Goal: Information Seeking & Learning: Learn about a topic

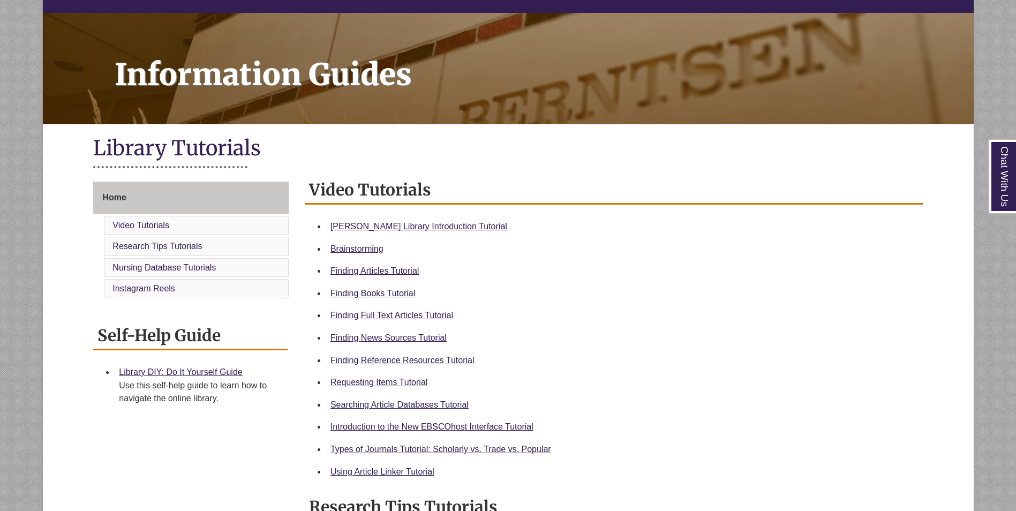
scroll to position [116, 0]
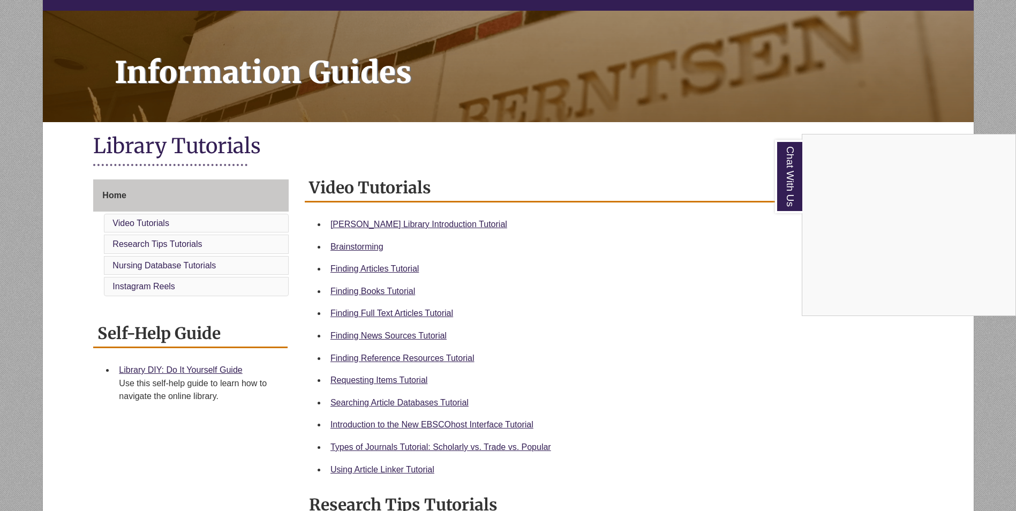
click at [408, 357] on div "Chat With Us" at bounding box center [508, 255] width 1016 height 511
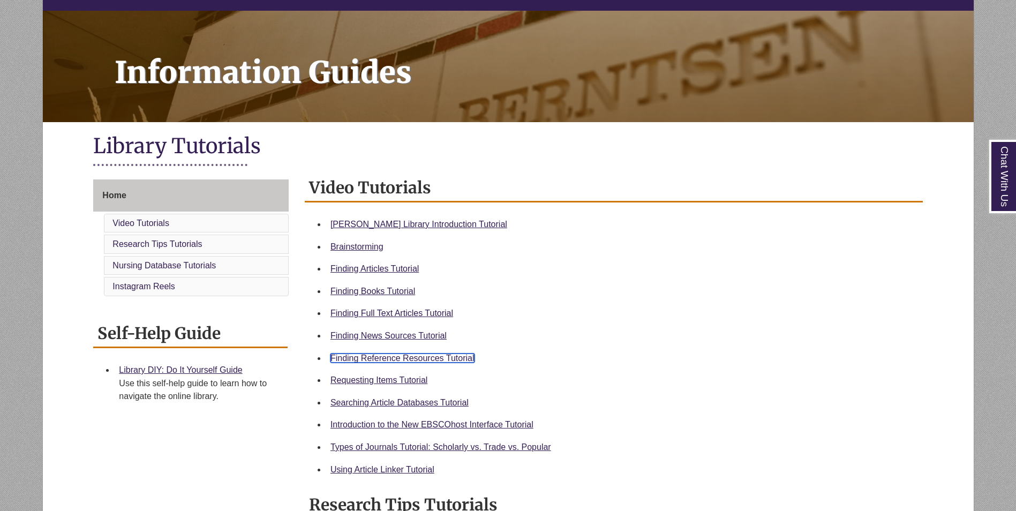
click at [408, 357] on link "Finding Reference Resources Tutorial" at bounding box center [403, 358] width 144 height 9
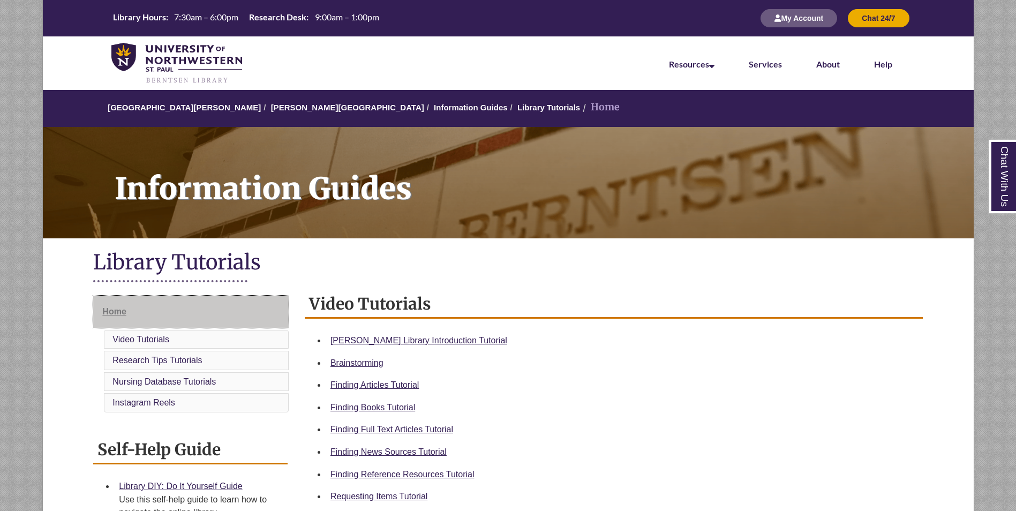
click at [115, 313] on span "Home" at bounding box center [114, 311] width 24 height 9
click at [176, 59] on img at bounding box center [176, 64] width 131 height 42
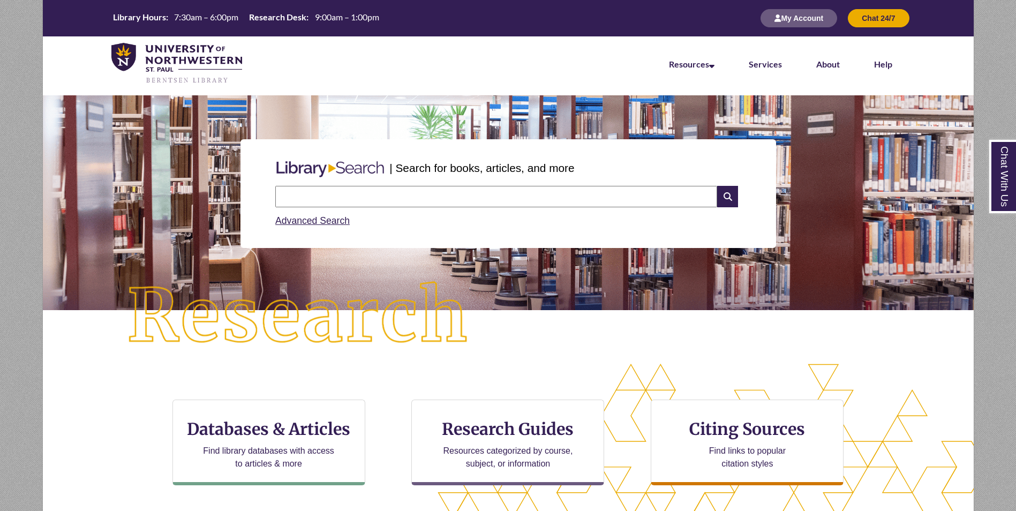
click at [364, 196] on input "text" at bounding box center [496, 196] width 442 height 21
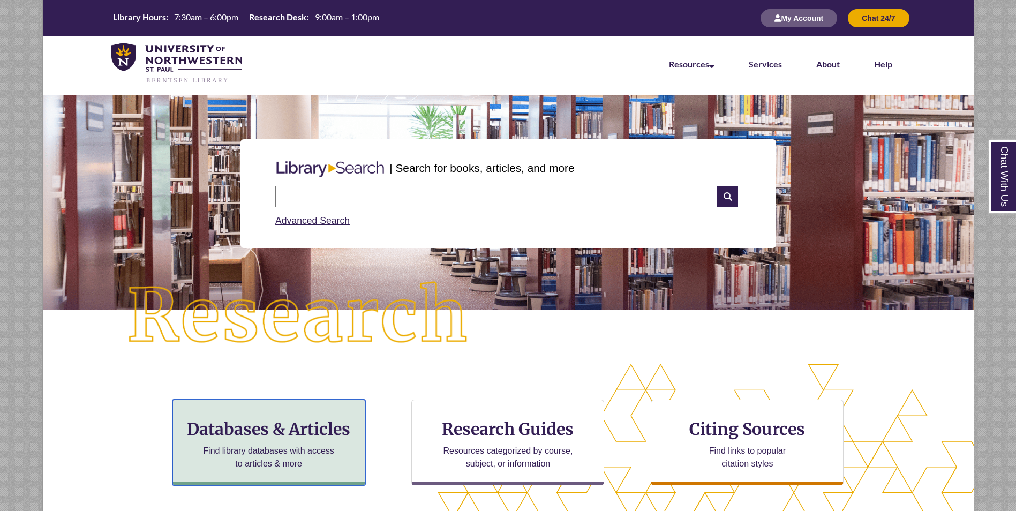
click at [280, 478] on div "Databases & Articles Find library databases with access to articles & more" at bounding box center [269, 443] width 193 height 86
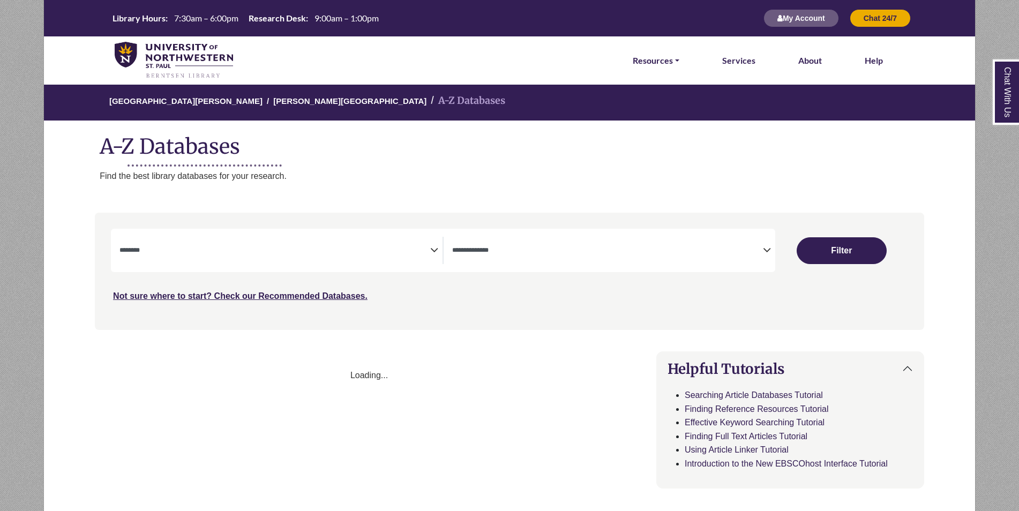
select select "Database Subject Filter"
select select "Database Types Filter"
select select "Database Subject Filter"
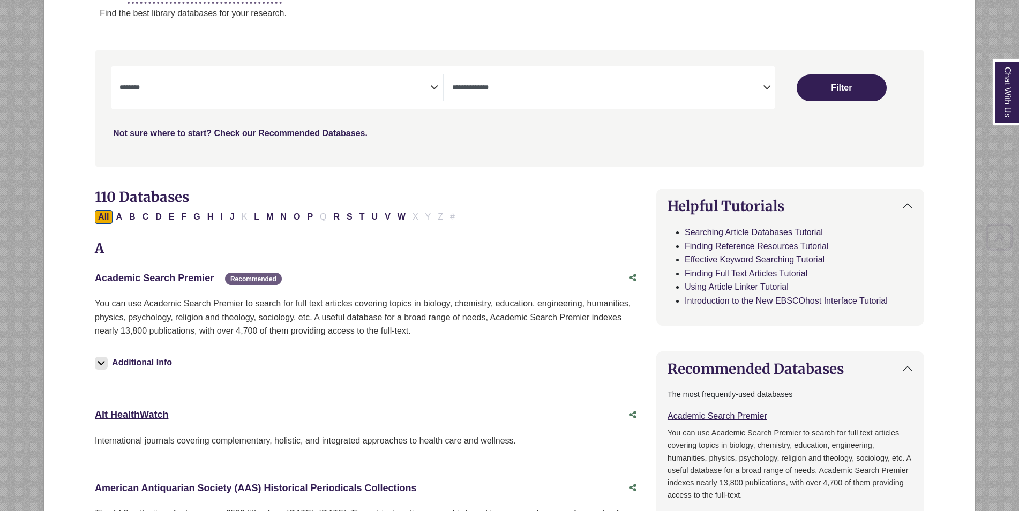
scroll to position [163, 0]
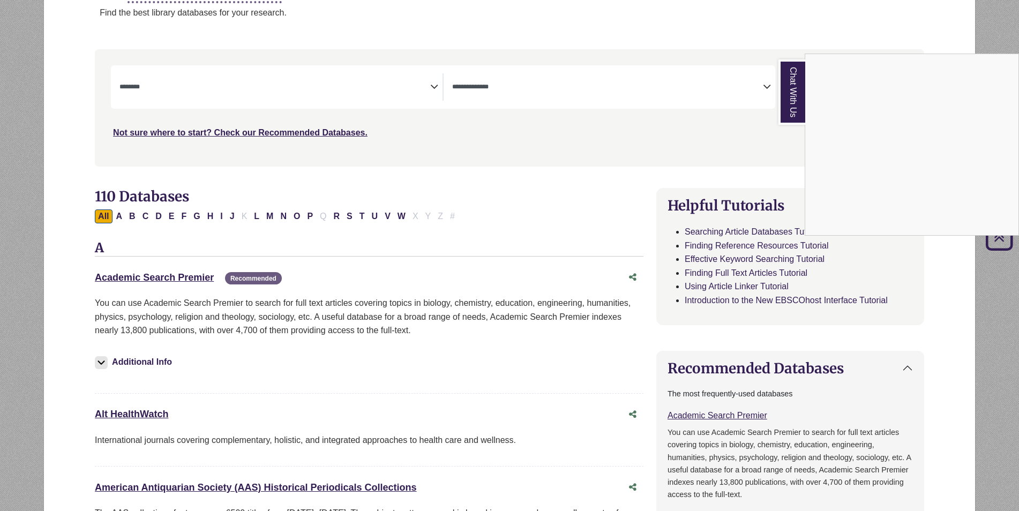
click at [494, 86] on div "Chat With Us" at bounding box center [509, 255] width 1019 height 511
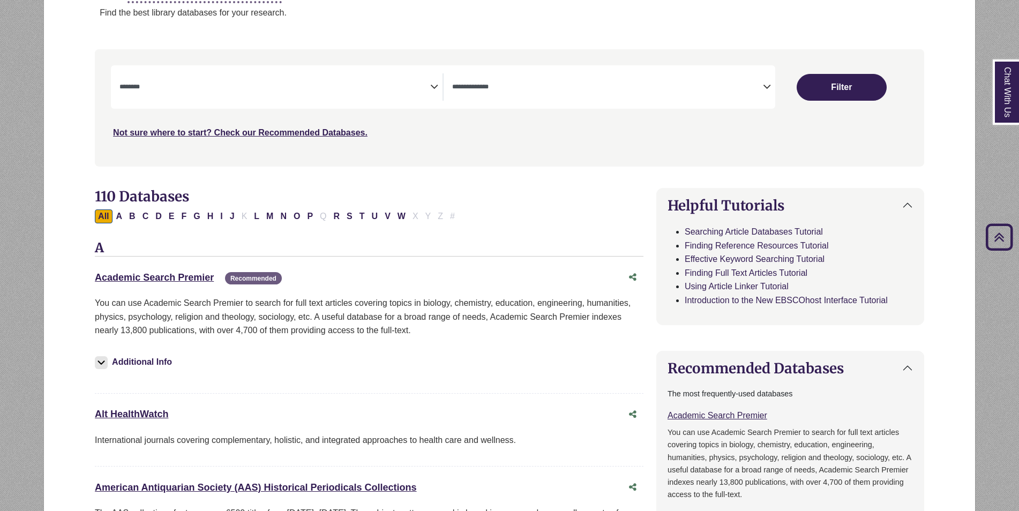
click at [565, 92] on textarea "Search" at bounding box center [607, 88] width 311 height 9
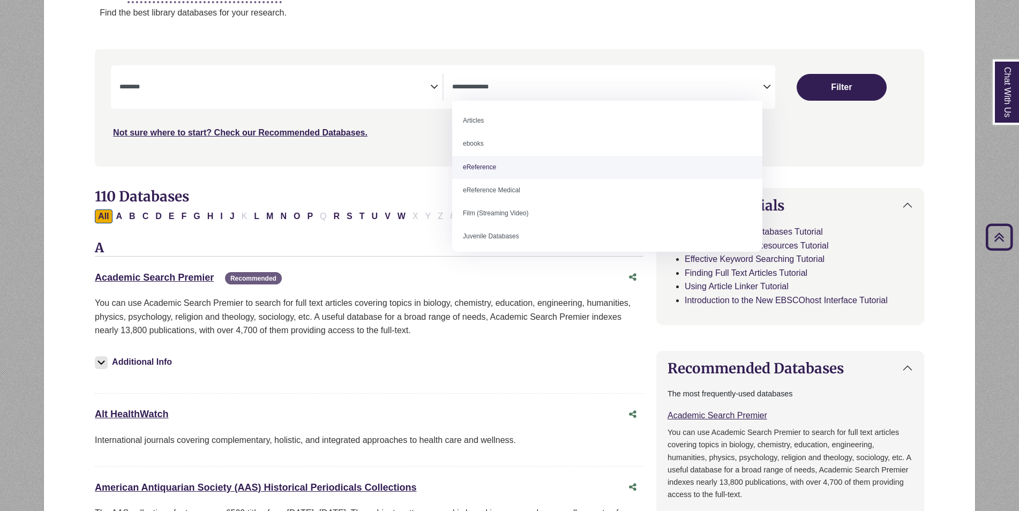
select select "*****"
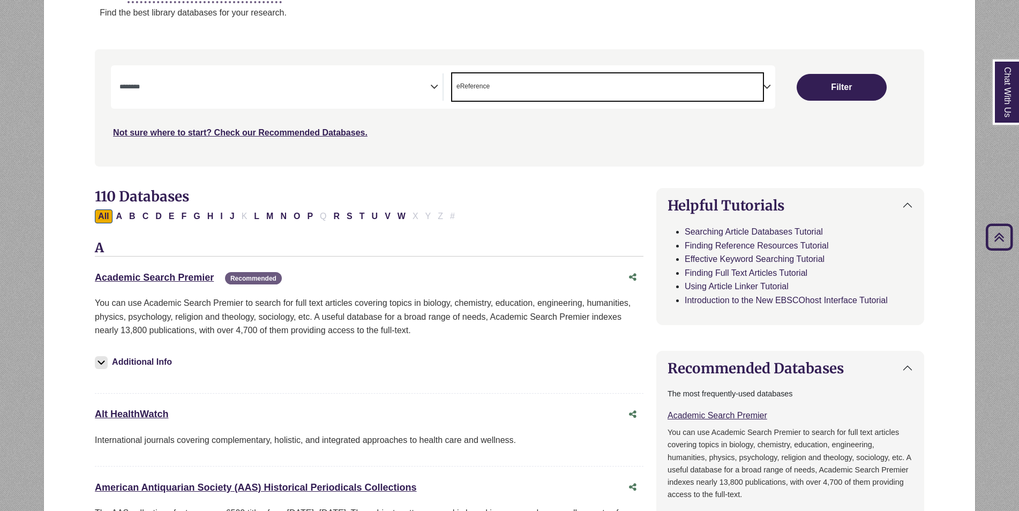
scroll to position [20, 0]
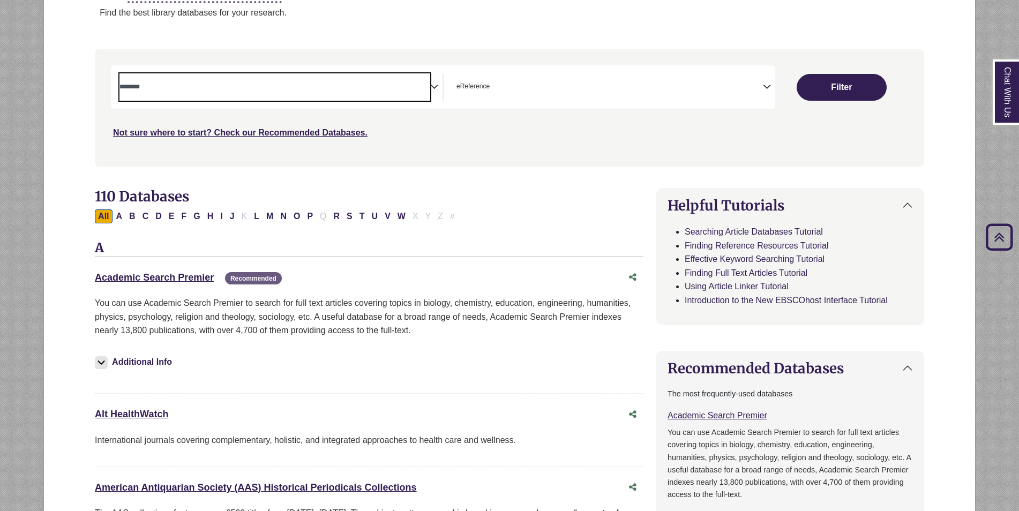
click at [322, 81] on span "Search filters" at bounding box center [274, 85] width 311 height 9
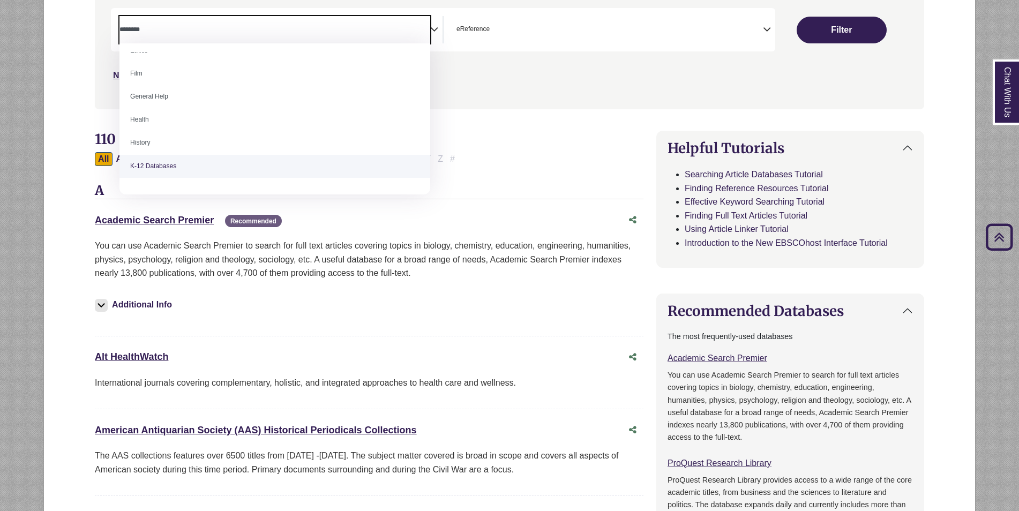
scroll to position [429, 0]
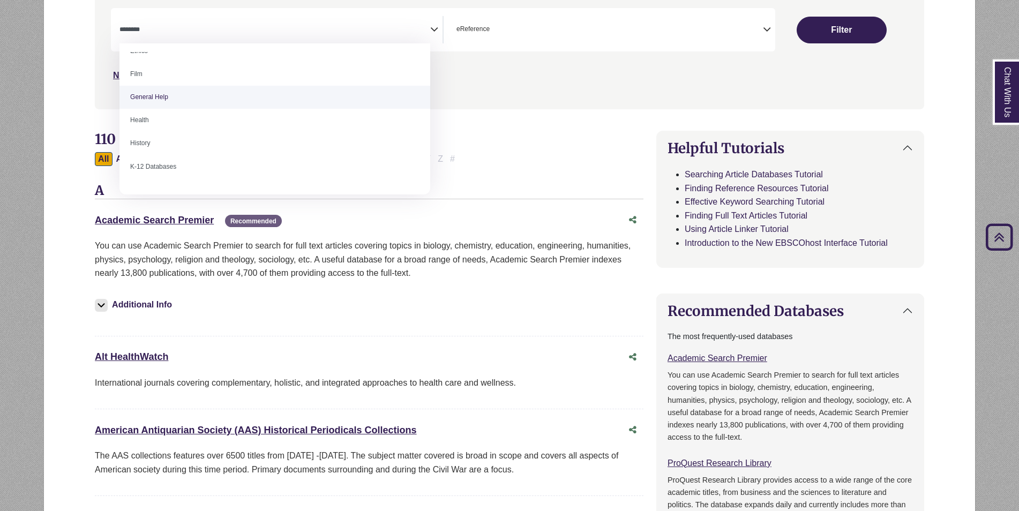
select select "*****"
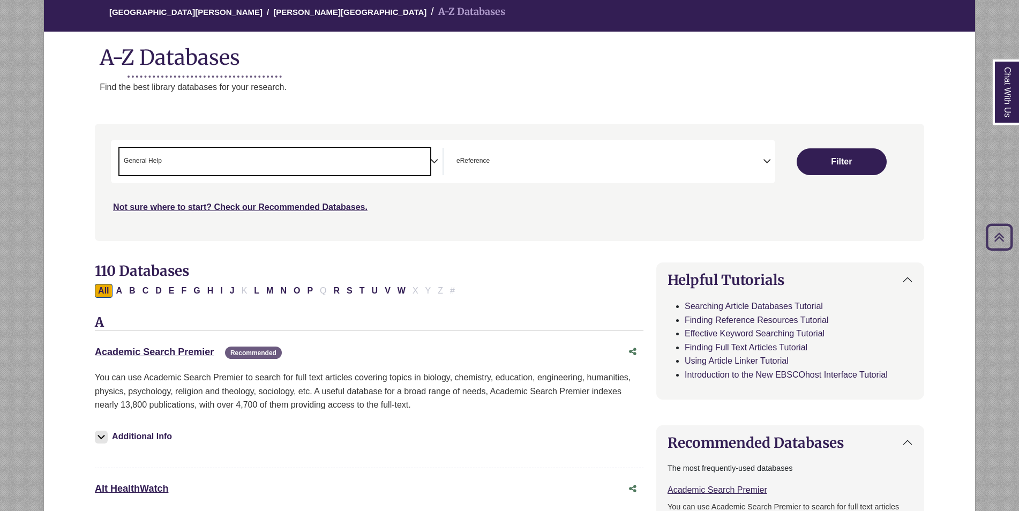
scroll to position [77, 0]
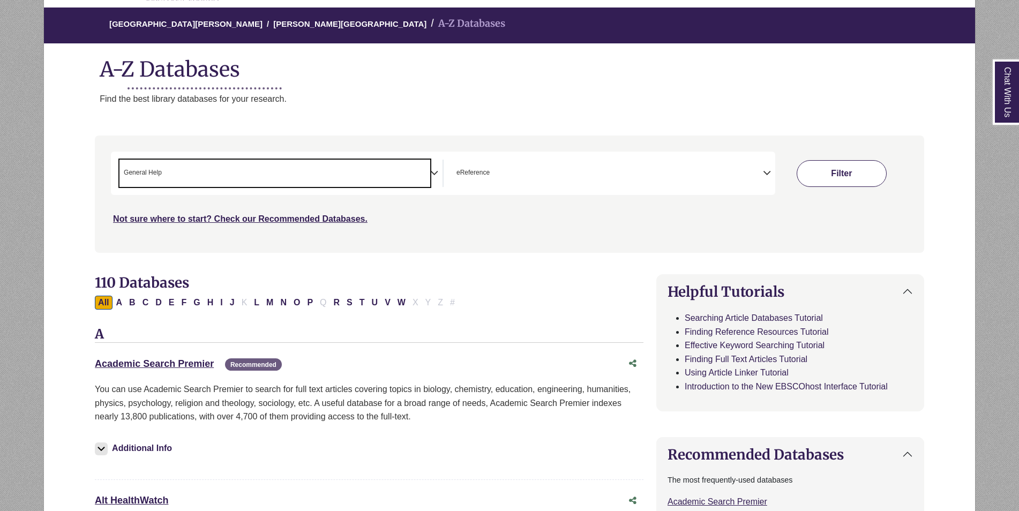
click at [824, 172] on button "Filter" at bounding box center [842, 173] width 90 height 27
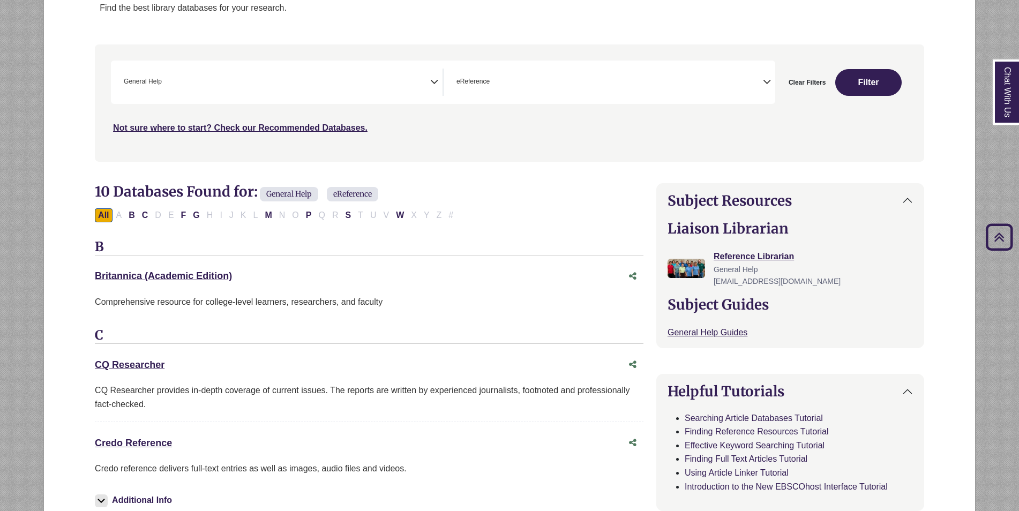
scroll to position [169, 0]
click at [131, 438] on link "Credo Reference This link opens in a new window" at bounding box center [133, 442] width 77 height 11
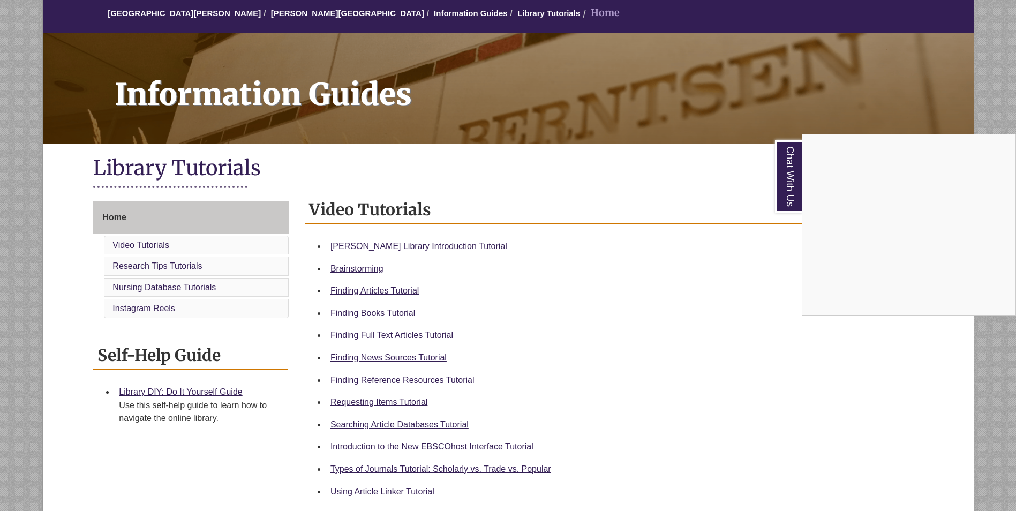
scroll to position [95, 0]
click at [383, 356] on div "Chat With Us" at bounding box center [508, 255] width 1016 height 511
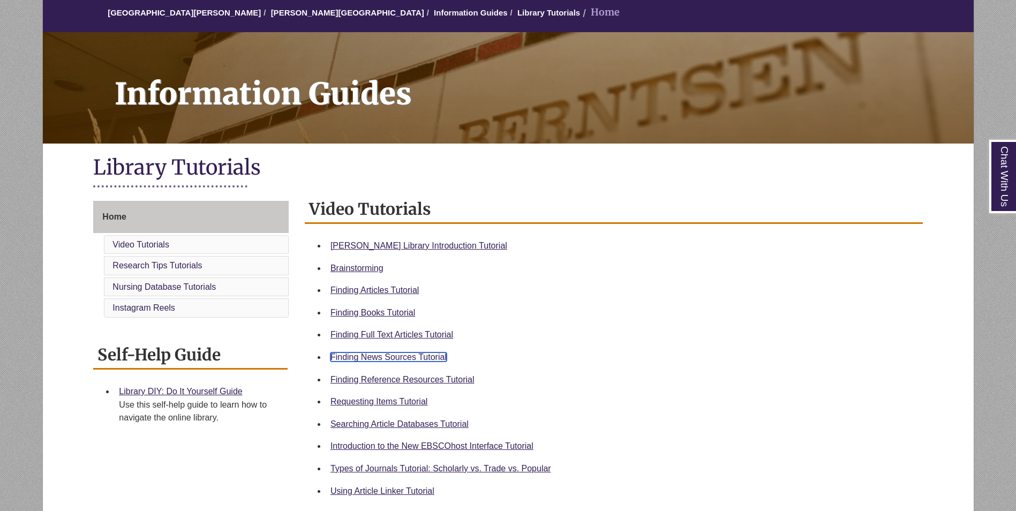
click at [383, 356] on link "Finding News Sources Tutorial" at bounding box center [389, 357] width 116 height 9
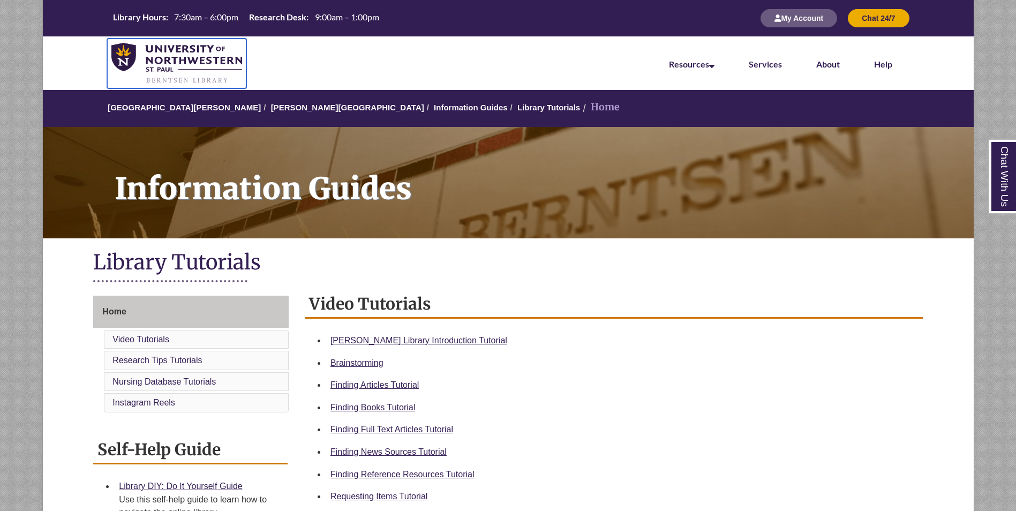
click at [185, 59] on img at bounding box center [176, 64] width 131 height 42
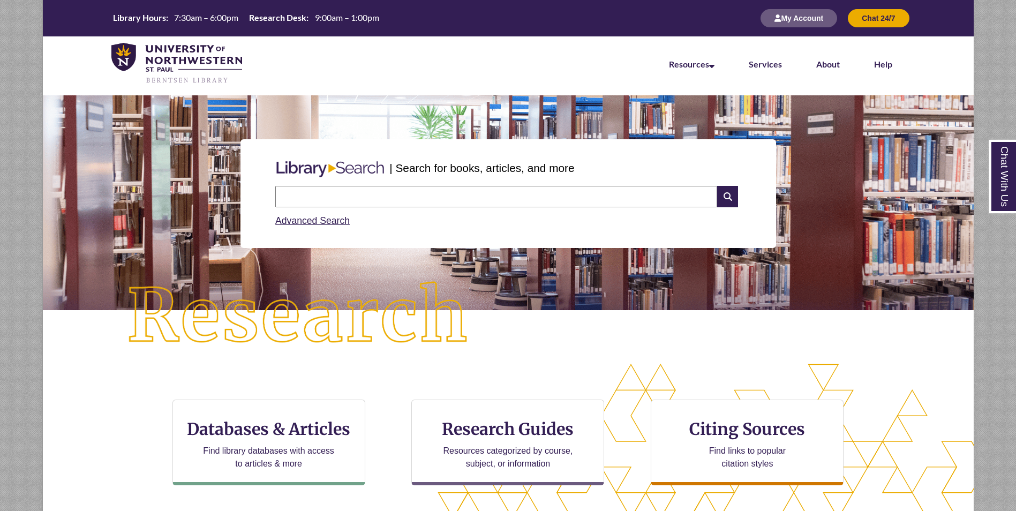
click at [356, 201] on input "text" at bounding box center [496, 196] width 442 height 21
type input "*********"
